Goal: Task Accomplishment & Management: Manage account settings

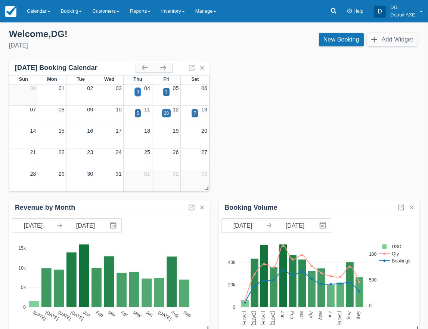
click at [139, 93] on div "3" at bounding box center [138, 92] width 3 height 7
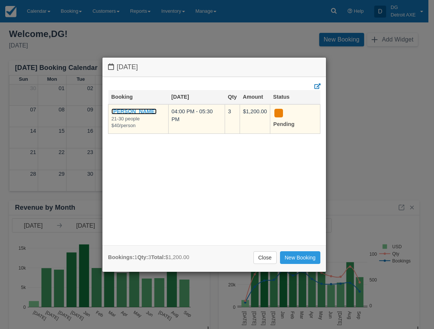
click at [145, 112] on link "[PERSON_NAME]" at bounding box center [133, 111] width 45 height 6
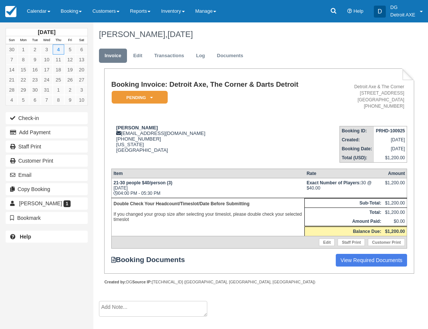
click at [117, 312] on textarea at bounding box center [153, 309] width 108 height 16
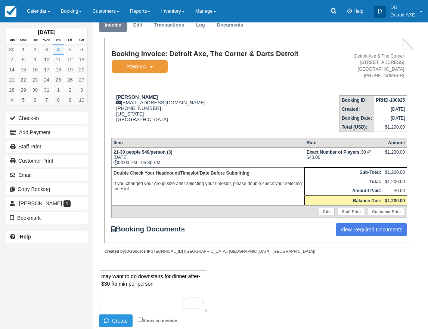
scroll to position [35, 0]
type textarea "may want to do downstairs for dinner after- $30 f/b min per person"
click at [121, 322] on button "Create" at bounding box center [116, 320] width 34 height 13
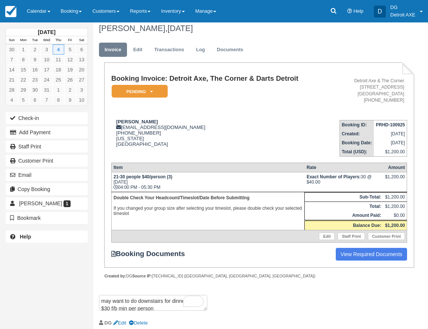
scroll to position [31, 0]
